Goal: Task Accomplishment & Management: Manage account settings

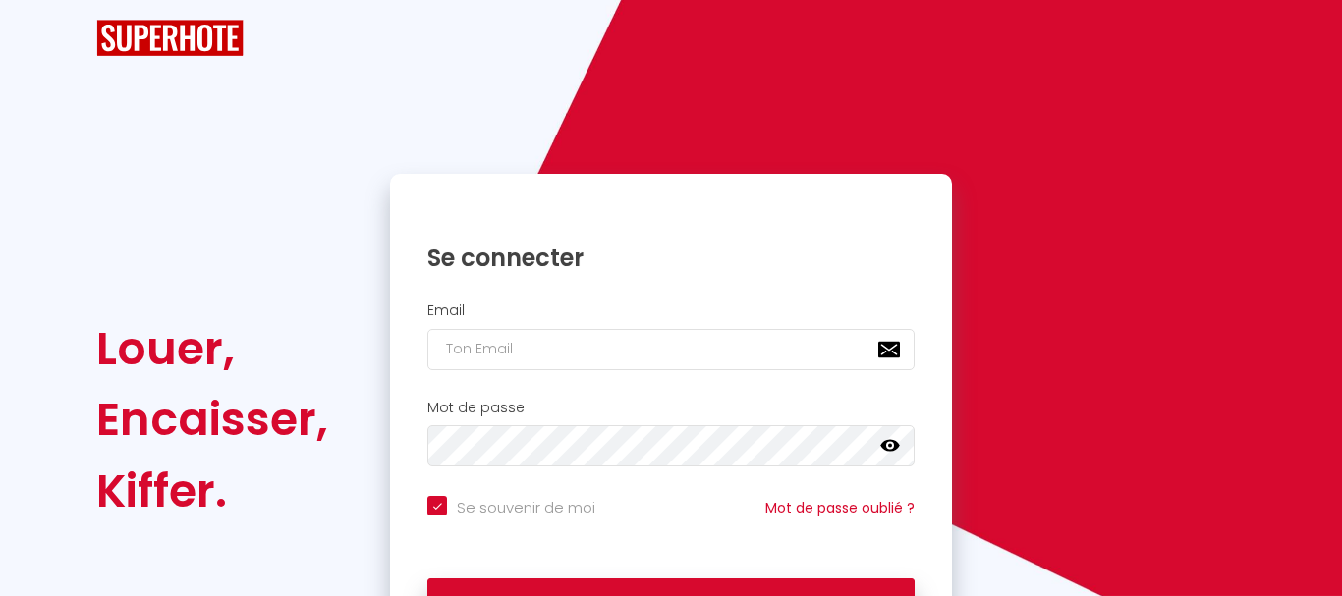
checkbox input "true"
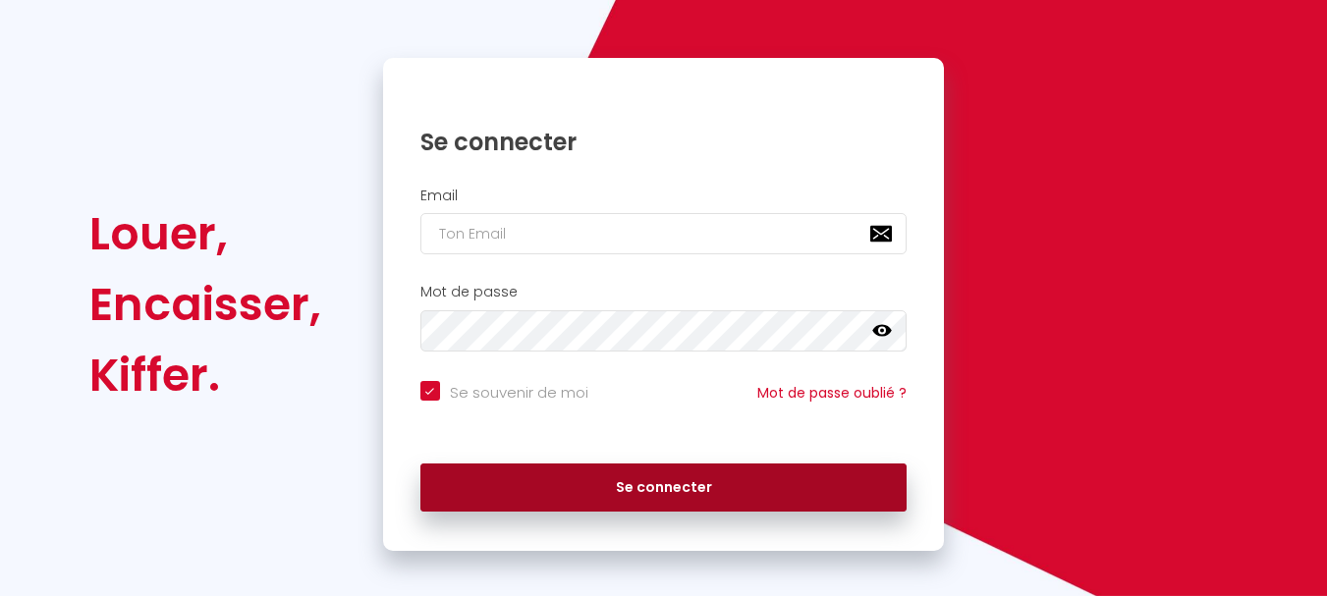
scroll to position [167, 0]
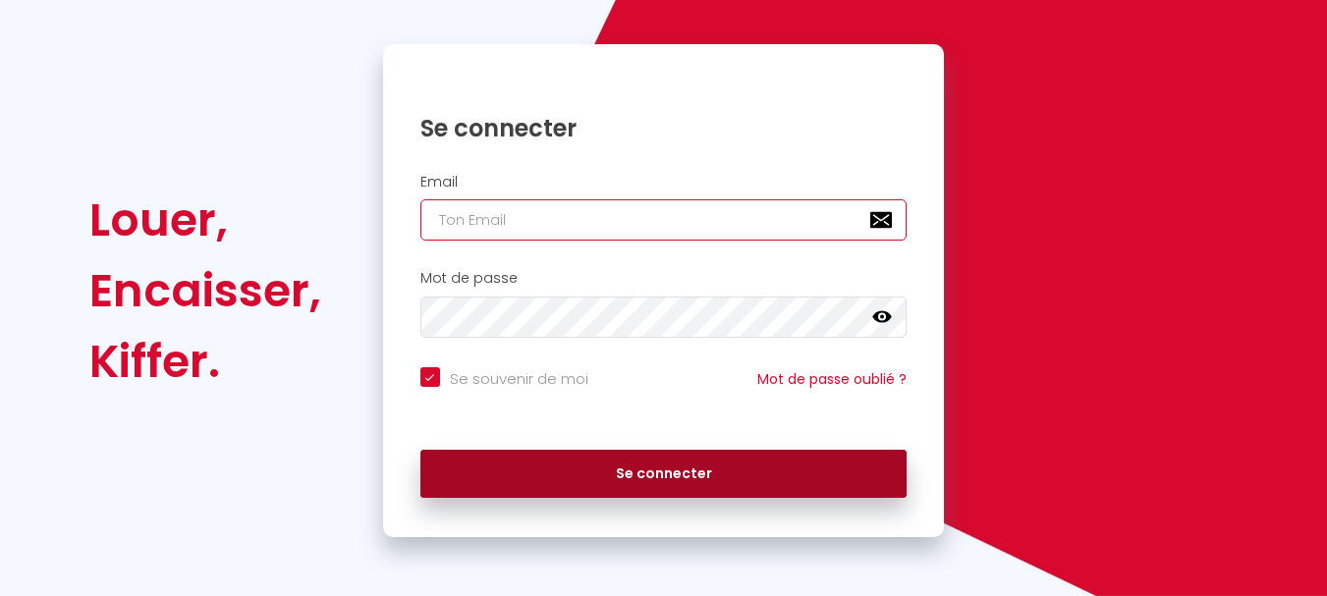
type input "[PERSON_NAME][EMAIL_ADDRESS][DOMAIN_NAME]"
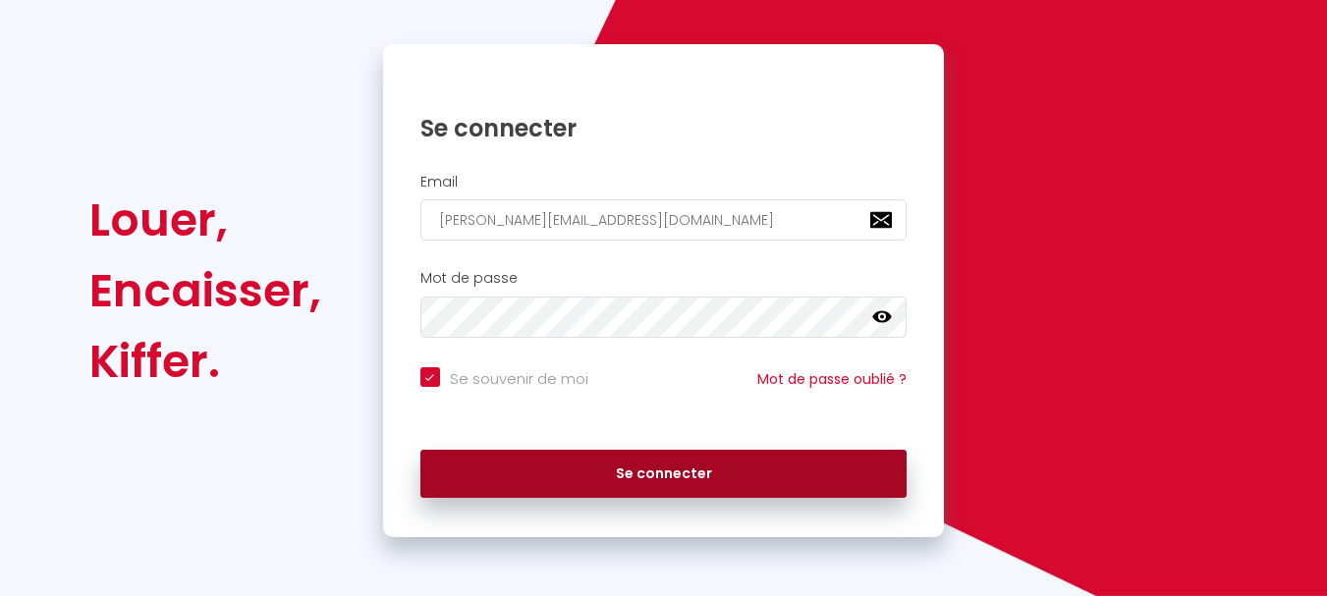
click at [678, 471] on button "Se connecter" at bounding box center [663, 474] width 487 height 49
checkbox input "true"
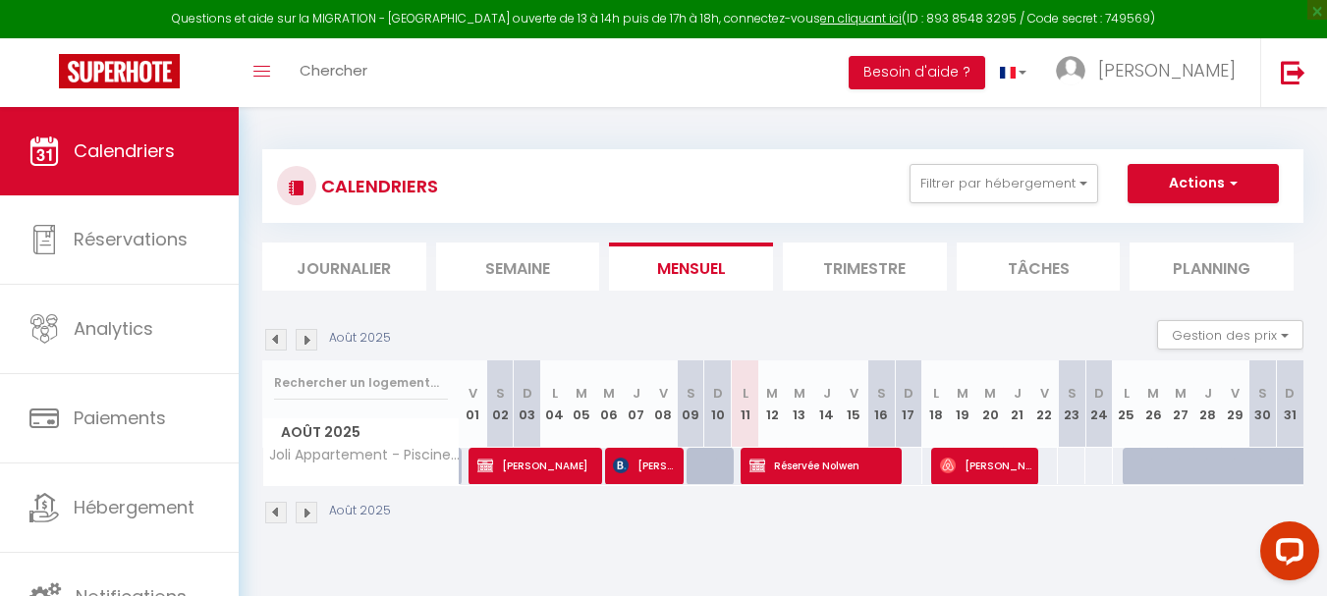
scroll to position [107, 0]
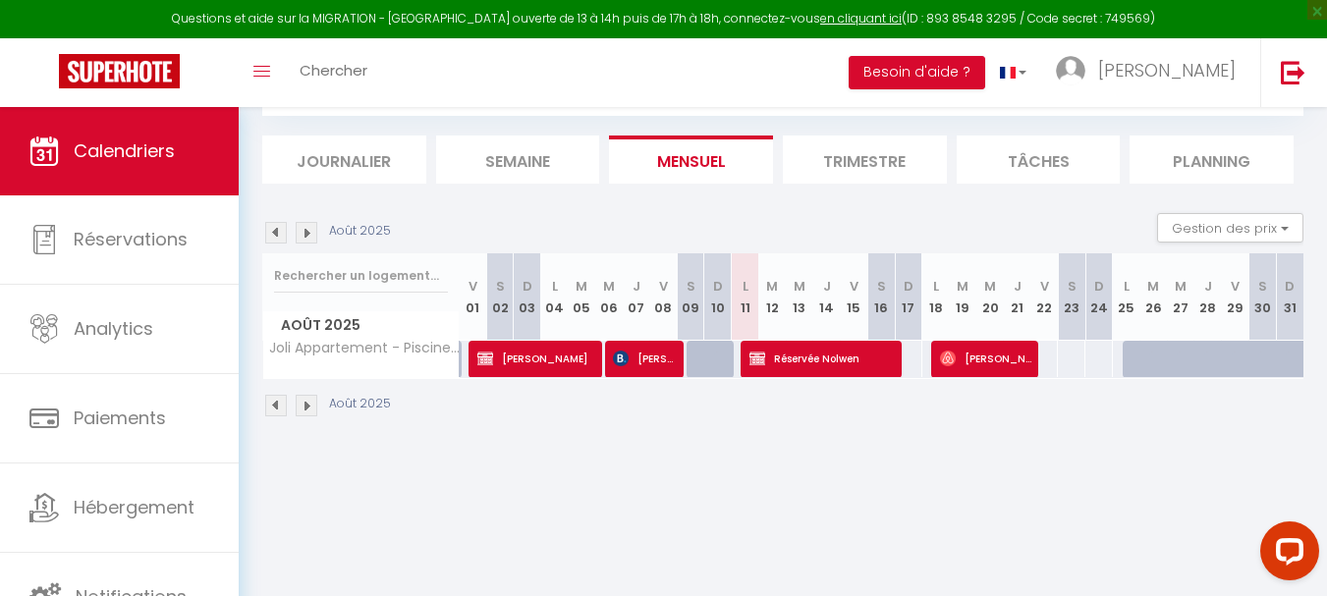
click at [308, 235] on img at bounding box center [307, 233] width 22 height 22
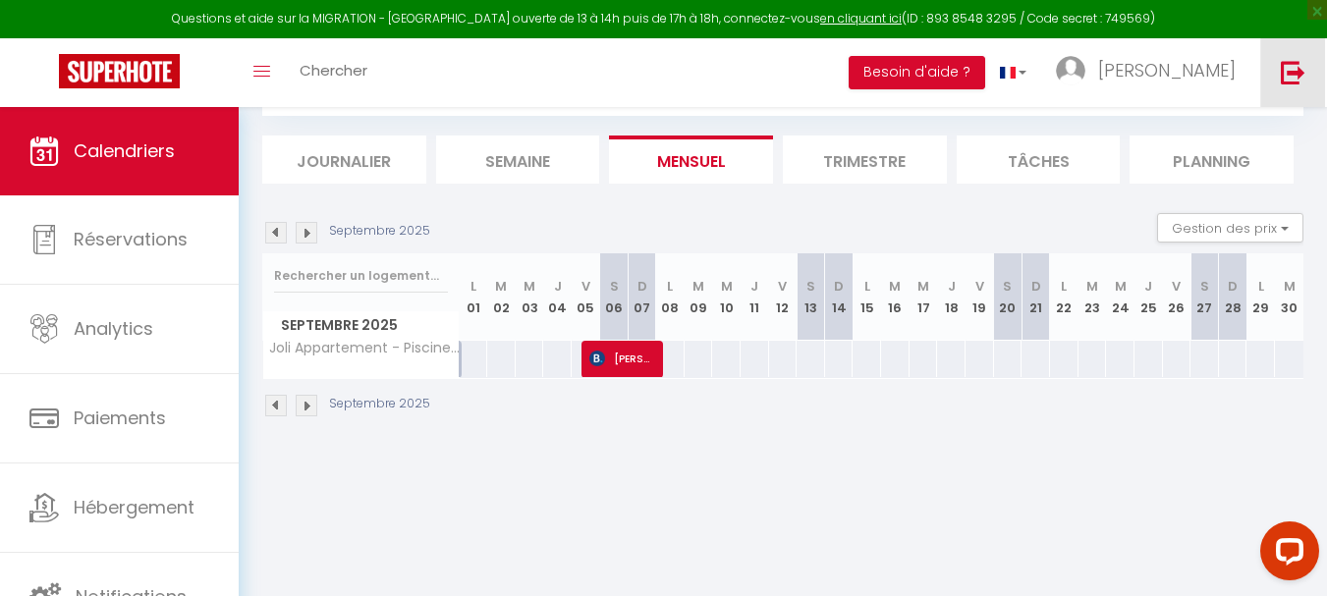
click at [1288, 75] on img at bounding box center [1293, 72] width 25 height 25
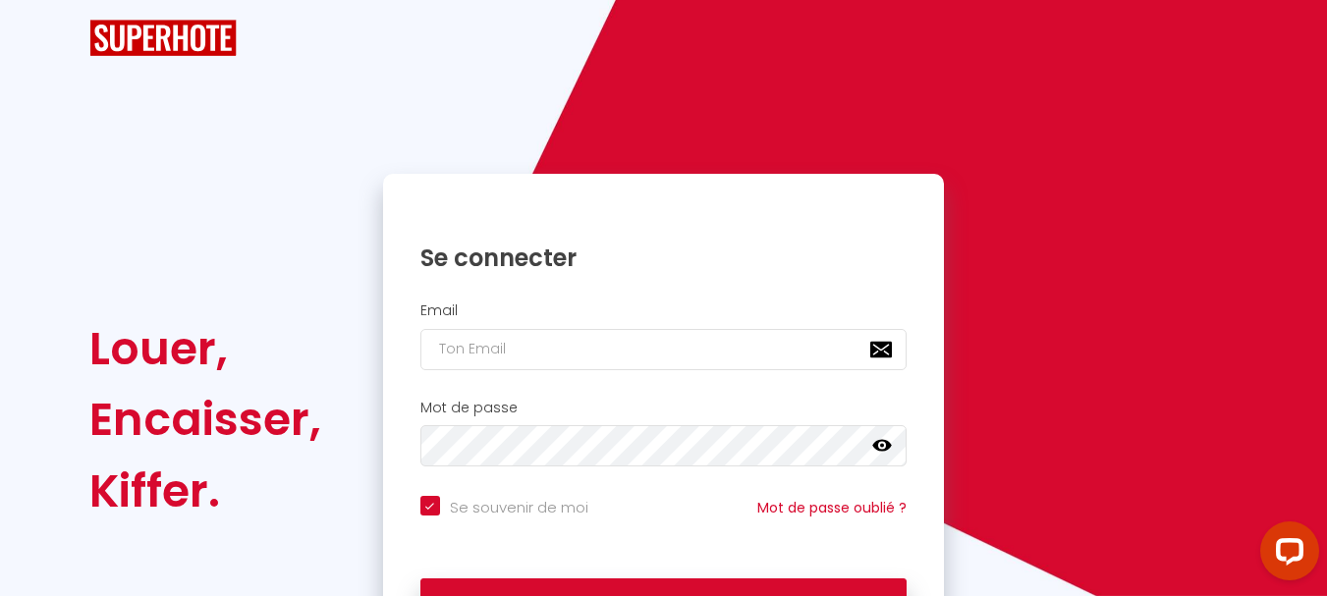
checkbox input "true"
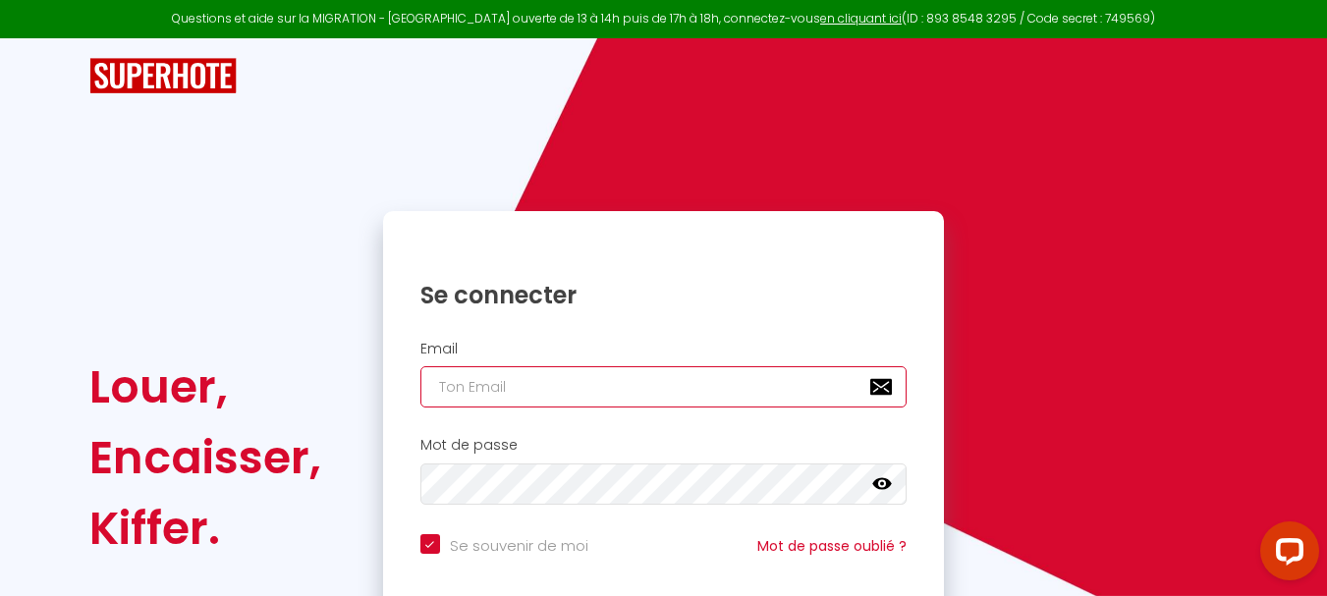
type input "[PERSON_NAME][EMAIL_ADDRESS][DOMAIN_NAME]"
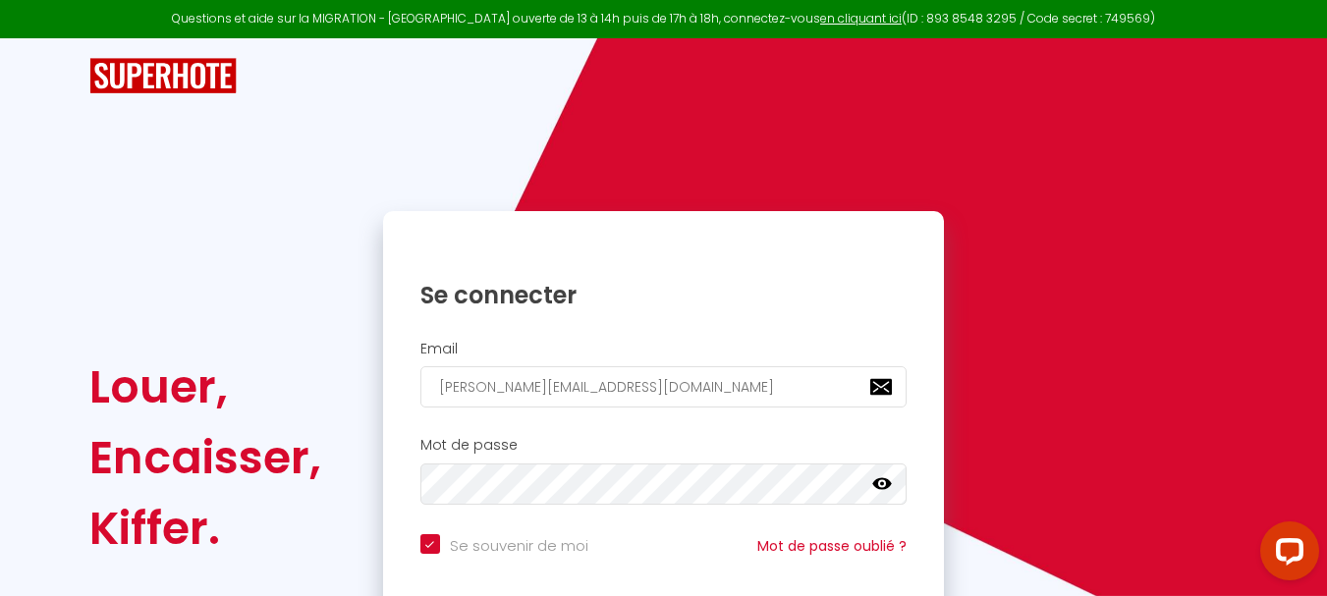
checkbox input "true"
